Goal: Task Accomplishment & Management: Use online tool/utility

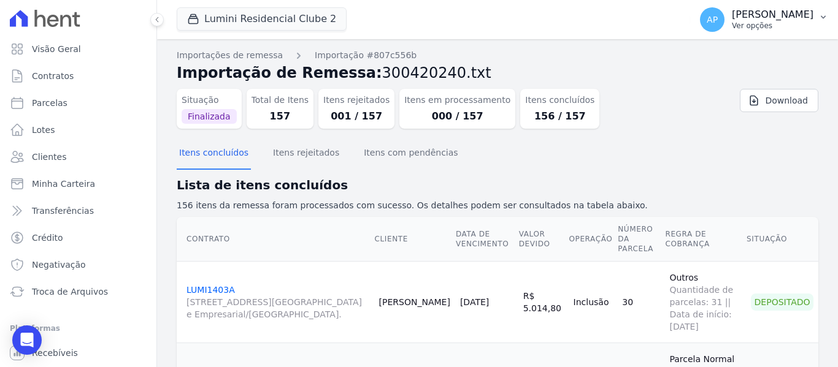
click at [825, 28] on button "AP Amanda Piquini Ver opções" at bounding box center [764, 19] width 148 height 34
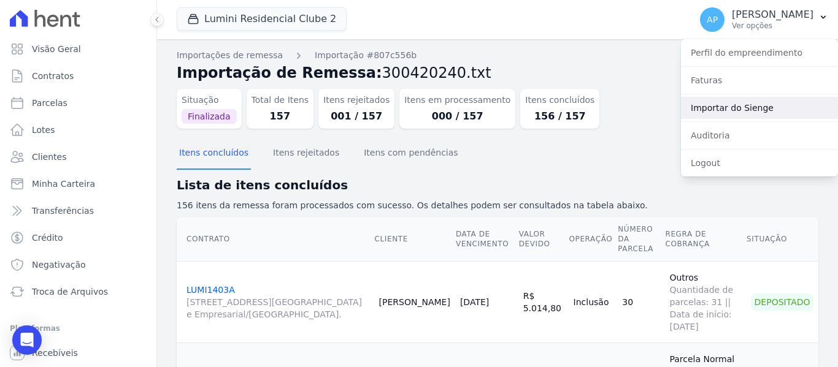
click at [762, 115] on link "Importar do Sienge" at bounding box center [759, 108] width 157 height 22
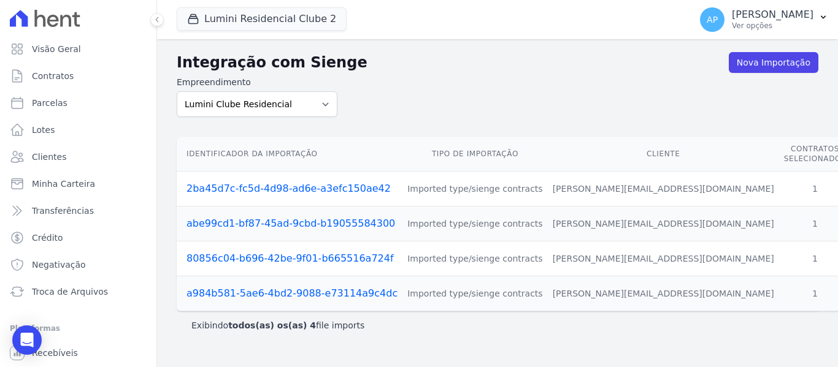
click at [282, 89] on div "Empreendimento Lumini Clube Residencial Lumini Residencial 3 Lumini Residencial…" at bounding box center [257, 96] width 161 height 41
drag, startPoint x: 293, startPoint y: 104, endPoint x: 291, endPoint y: 116, distance: 12.4
click at [293, 104] on select "Lumini Clube Residencial Lumini Residencial 3 Lumini Residencial Clube 2" at bounding box center [257, 104] width 161 height 26
select select "d72a9094-e555-49ec-99c2-ea39d091f9af"
click at [177, 91] on select "Lumini Clube Residencial Lumini Residencial 3 Lumini Residencial Clube 2" at bounding box center [257, 104] width 161 height 26
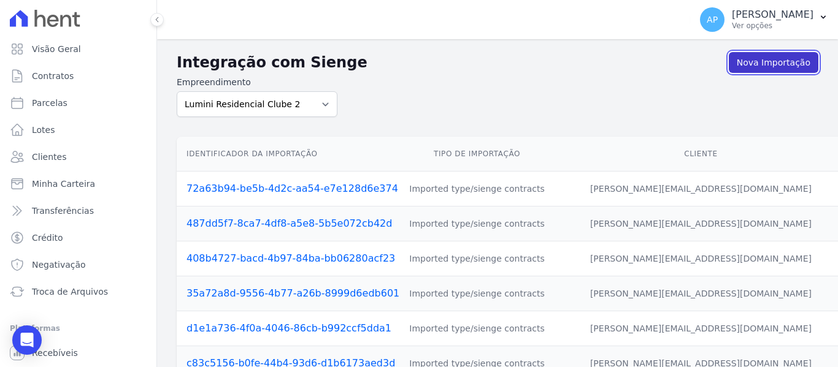
click at [787, 63] on link "Nova Importação" at bounding box center [773, 62] width 90 height 21
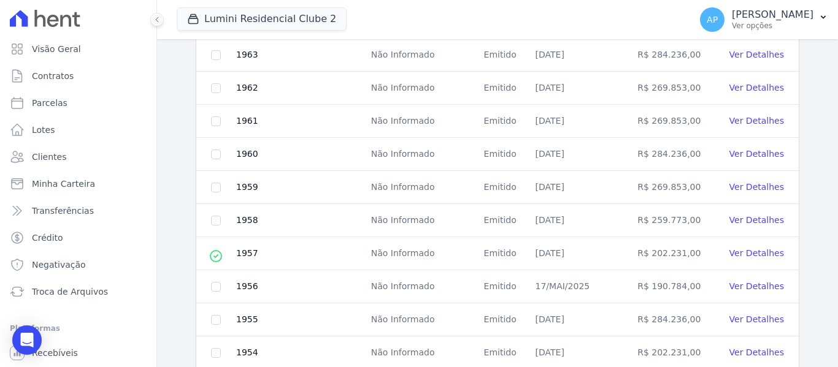
scroll to position [368, 0]
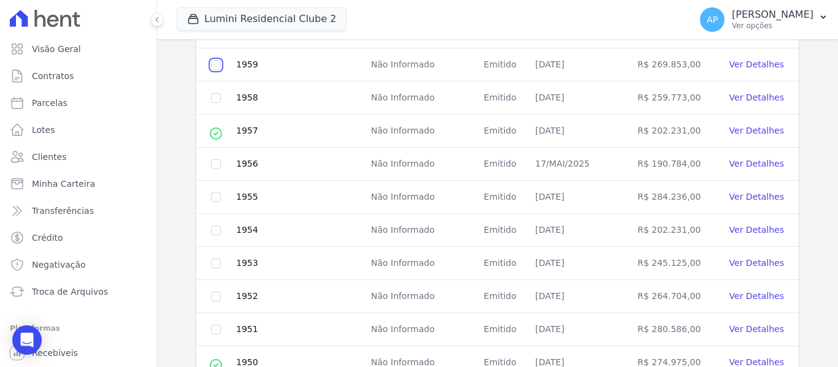
checkbox input "true"
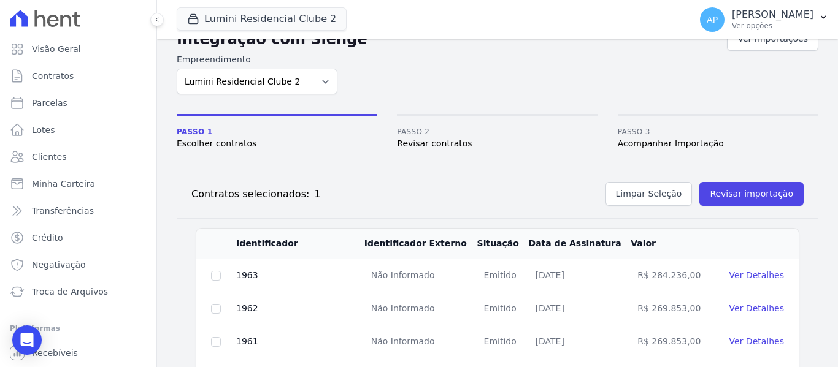
scroll to position [0, 0]
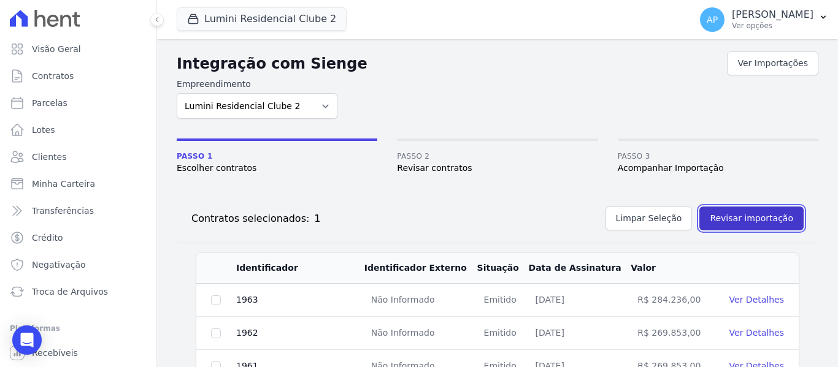
click at [770, 223] on button "Revisar importação" at bounding box center [751, 219] width 104 height 24
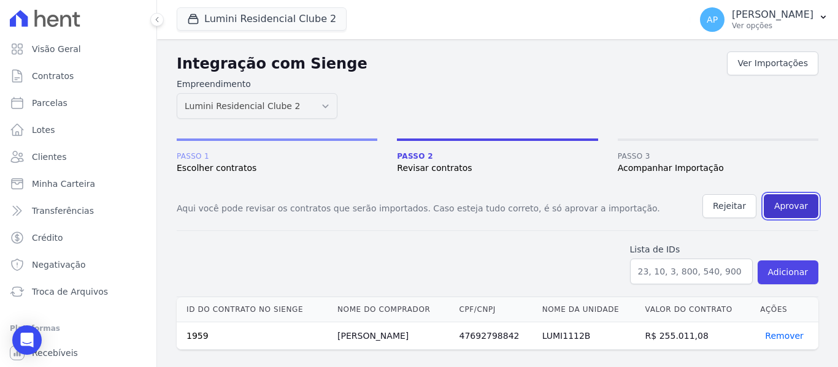
click at [788, 207] on button "Aprovar" at bounding box center [790, 206] width 55 height 24
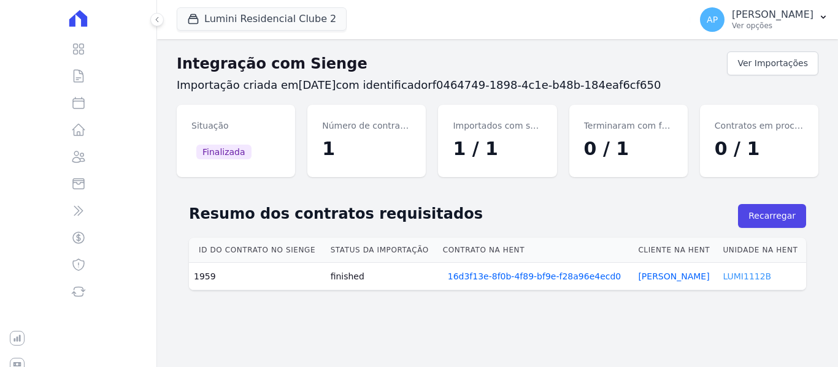
click at [735, 276] on link "LUMI1112B" at bounding box center [746, 277] width 48 height 10
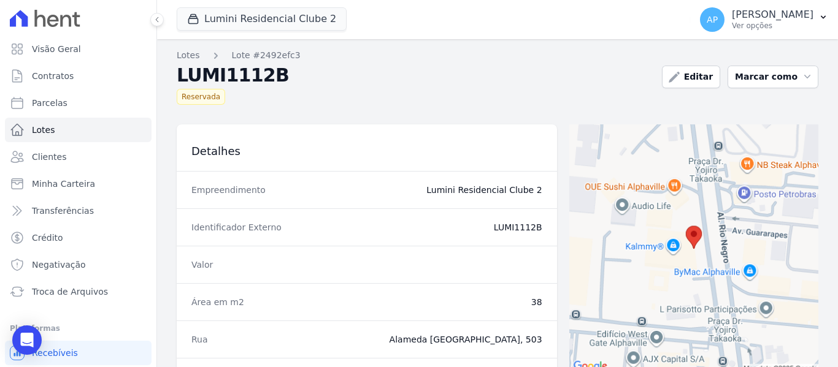
drag, startPoint x: 489, startPoint y: 228, endPoint x: 538, endPoint y: 235, distance: 49.6
click at [538, 235] on div "Identificador Externo LUMI1112B" at bounding box center [367, 226] width 380 height 37
copy dd "LUMI1112B"
click at [59, 72] on span "Contratos" at bounding box center [53, 76] width 42 height 12
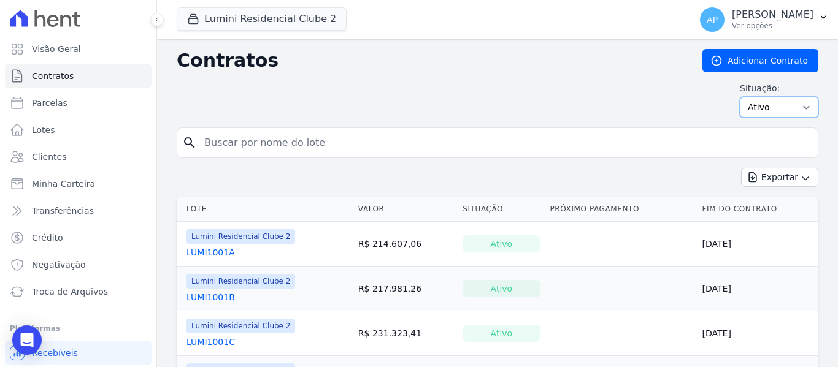
click at [768, 113] on select "Ativo Todos Pausado Distratado Rascunho Expirado Encerrado" at bounding box center [779, 107] width 78 height 21
select select "all"
click at [740, 97] on select "Ativo Todos Pausado Distratado Rascunho Expirado Encerrado" at bounding box center [779, 107] width 78 height 21
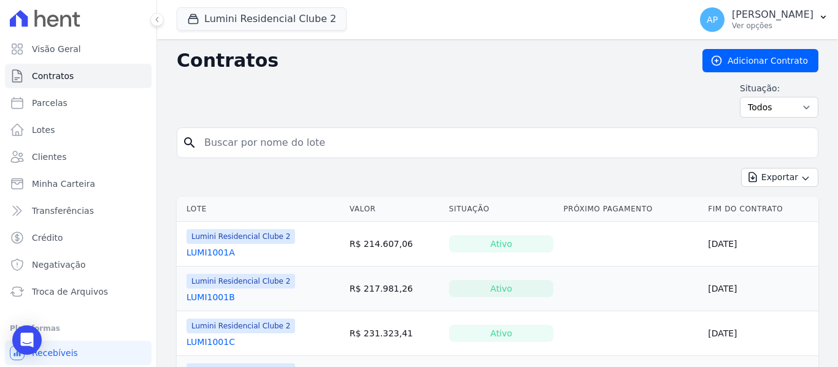
click at [279, 139] on input "search" at bounding box center [505, 143] width 616 height 25
paste input "LUMI1112B"
type input "LUMI1112B"
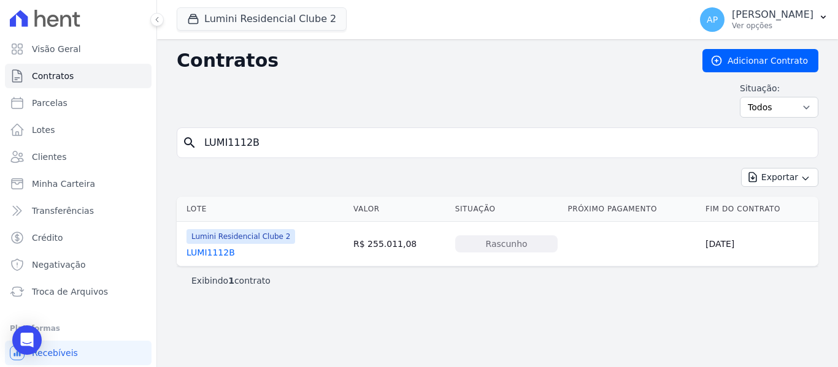
click at [223, 257] on link "LUMI1112B" at bounding box center [210, 253] width 48 height 12
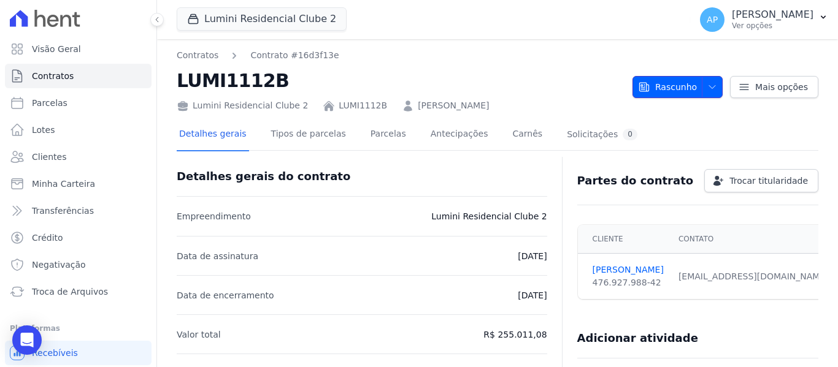
click at [693, 83] on button "Rascunho" at bounding box center [677, 87] width 90 height 22
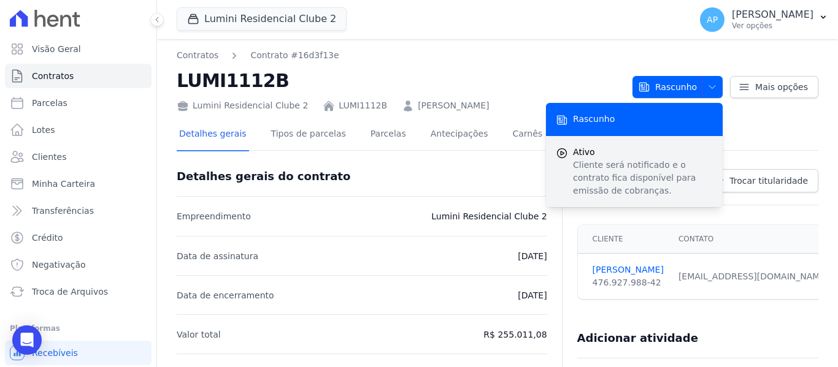
click at [632, 163] on p "Cliente será notificado e o contrato fica disponível para emissão de cobranças." at bounding box center [643, 178] width 140 height 39
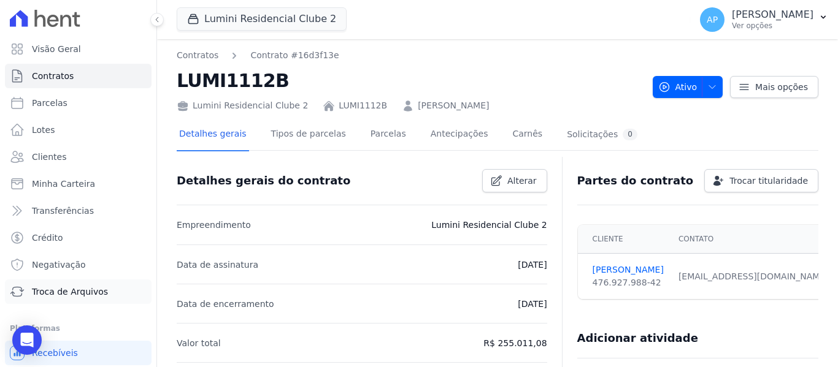
click at [68, 291] on span "Troca de Arquivos" at bounding box center [70, 292] width 76 height 12
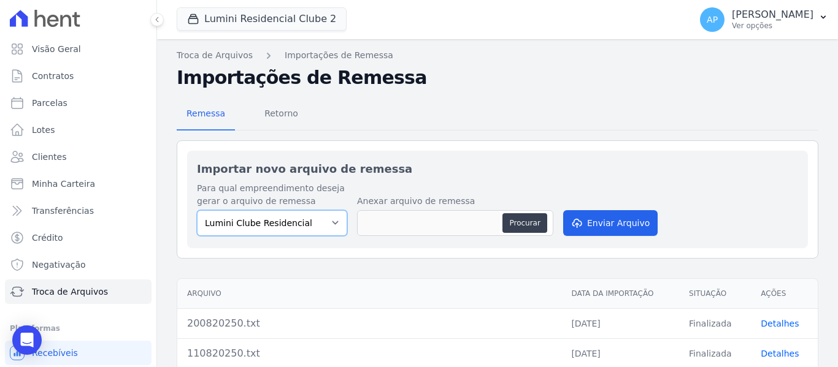
click at [319, 220] on select "Lumini Clube Residencial Lumini Residencial 3 Lumini Residencial Clube 2" at bounding box center [272, 223] width 150 height 26
select select "d72a9094-e555-49ec-99c2-ea39d091f9af"
click at [197, 210] on select "Lumini Clube Residencial Lumini Residencial 3 Lumini Residencial Clube 2" at bounding box center [272, 223] width 150 height 26
click at [521, 226] on button "Procurar" at bounding box center [524, 223] width 44 height 20
type input "210820250.txt"
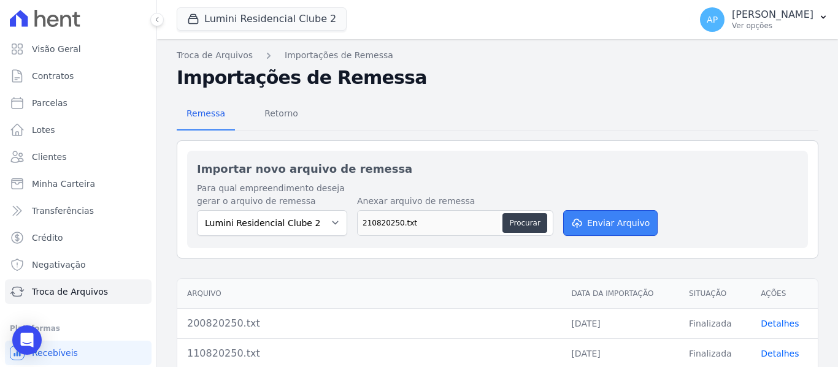
click at [586, 224] on button "Enviar Arquivo" at bounding box center [610, 223] width 94 height 26
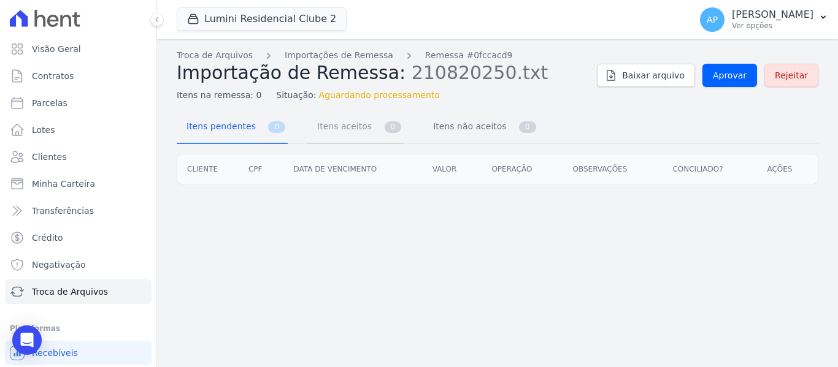
click at [319, 132] on span "Itens aceitos" at bounding box center [342, 126] width 64 height 25
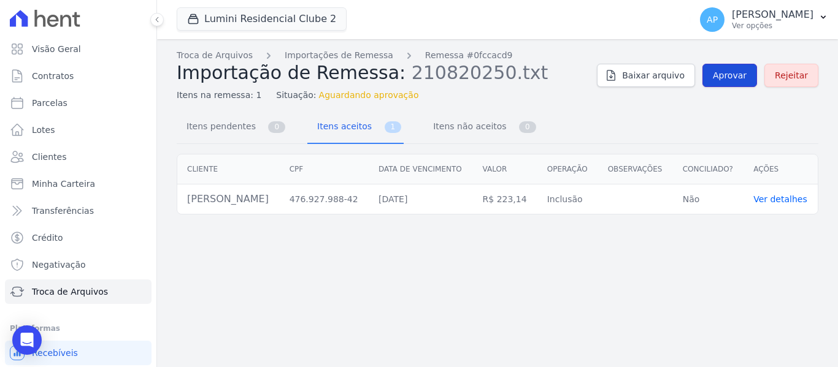
click at [731, 82] on link "Aprovar" at bounding box center [729, 75] width 55 height 23
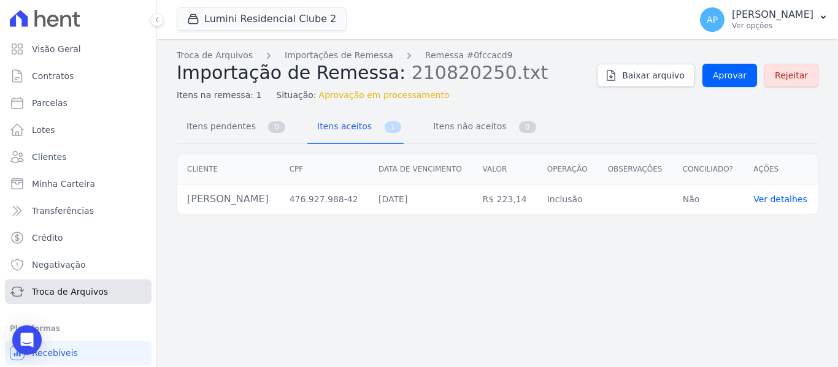
click at [99, 287] on span "Troca de Arquivos" at bounding box center [70, 292] width 76 height 12
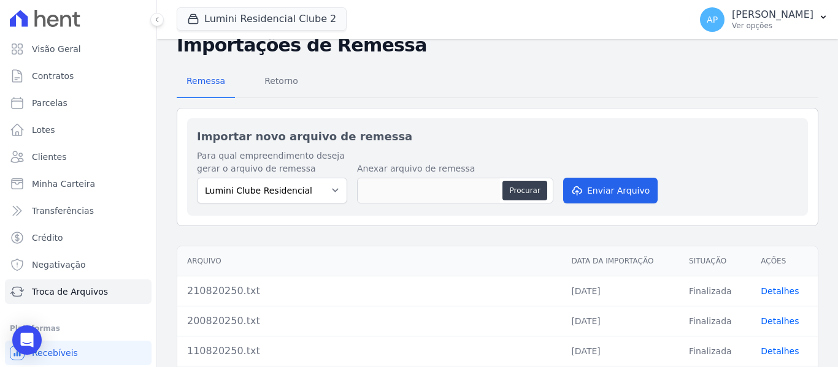
scroll to position [61, 0]
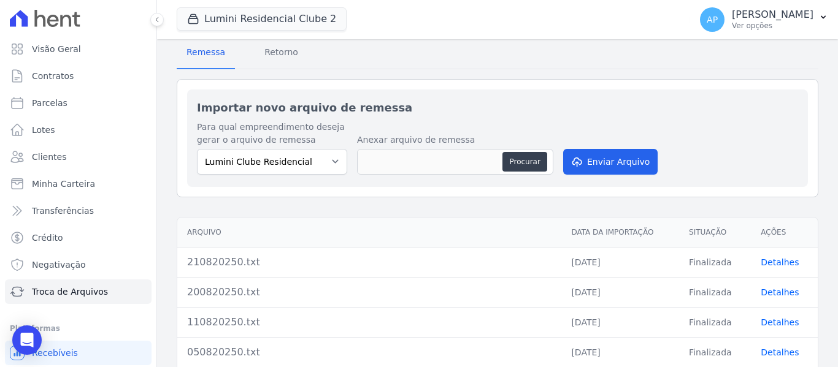
click at [767, 269] on td "Detalhes" at bounding box center [784, 262] width 67 height 30
click at [766, 263] on link "Detalhes" at bounding box center [779, 263] width 38 height 10
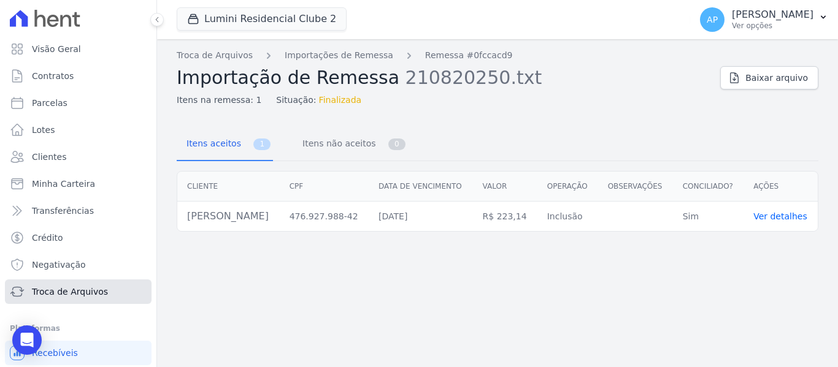
click at [93, 294] on span "Troca de Arquivos" at bounding box center [70, 292] width 76 height 12
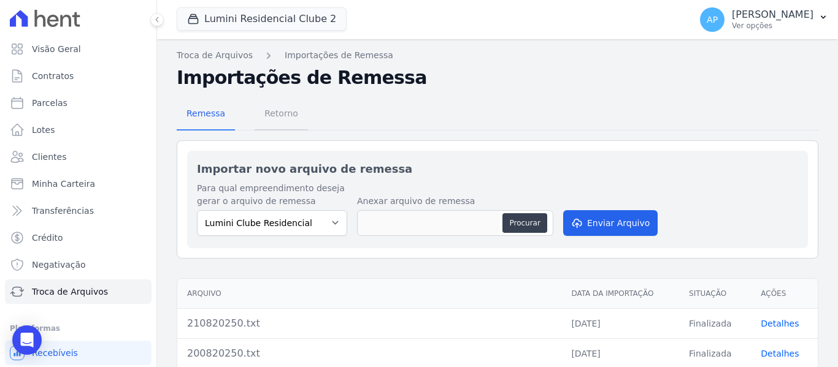
click at [270, 118] on span "Retorno" at bounding box center [281, 113] width 48 height 25
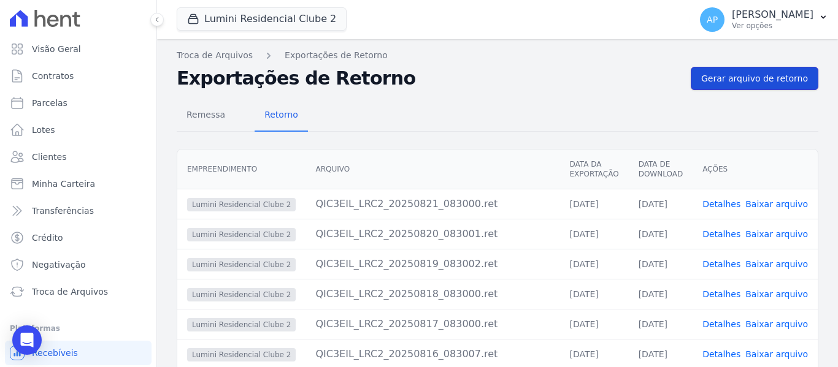
click at [714, 86] on link "Gerar arquivo de retorno" at bounding box center [754, 78] width 128 height 23
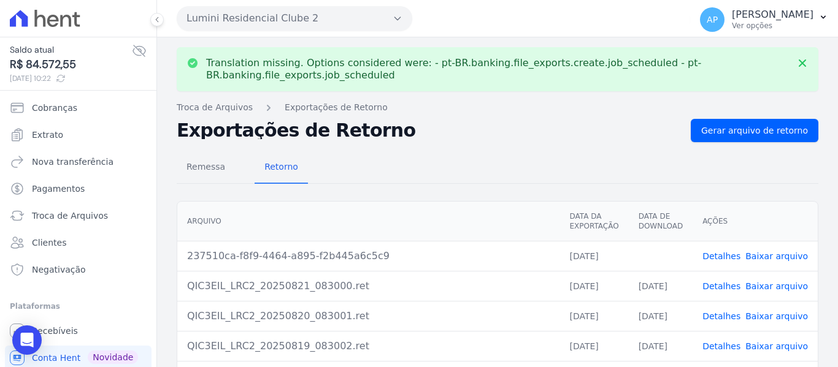
click at [773, 256] on link "Baixar arquivo" at bounding box center [776, 256] width 63 height 10
